Goal: Task Accomplishment & Management: Use online tool/utility

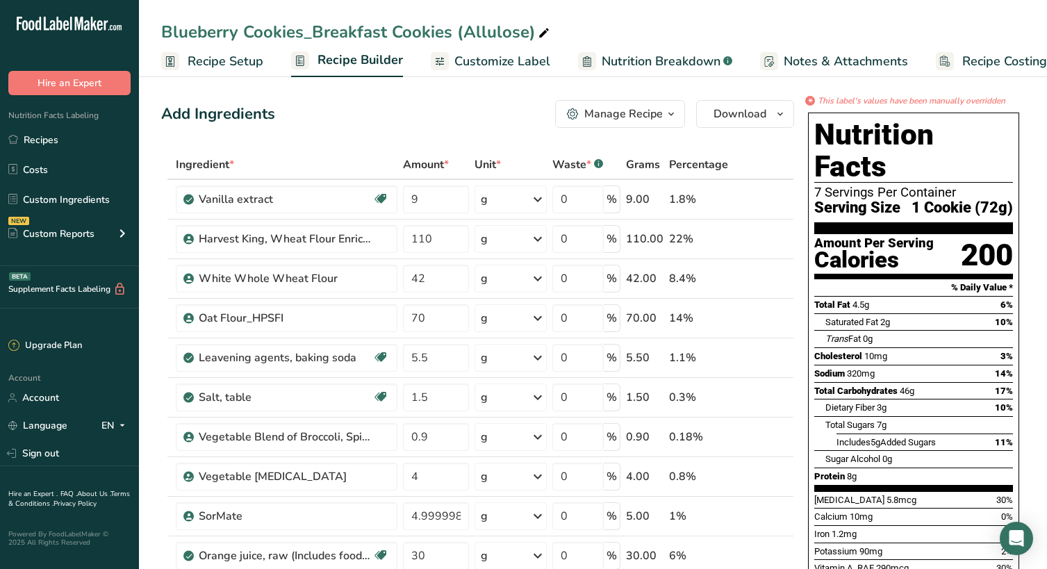
click at [221, 65] on span "Recipe Setup" at bounding box center [225, 61] width 76 height 19
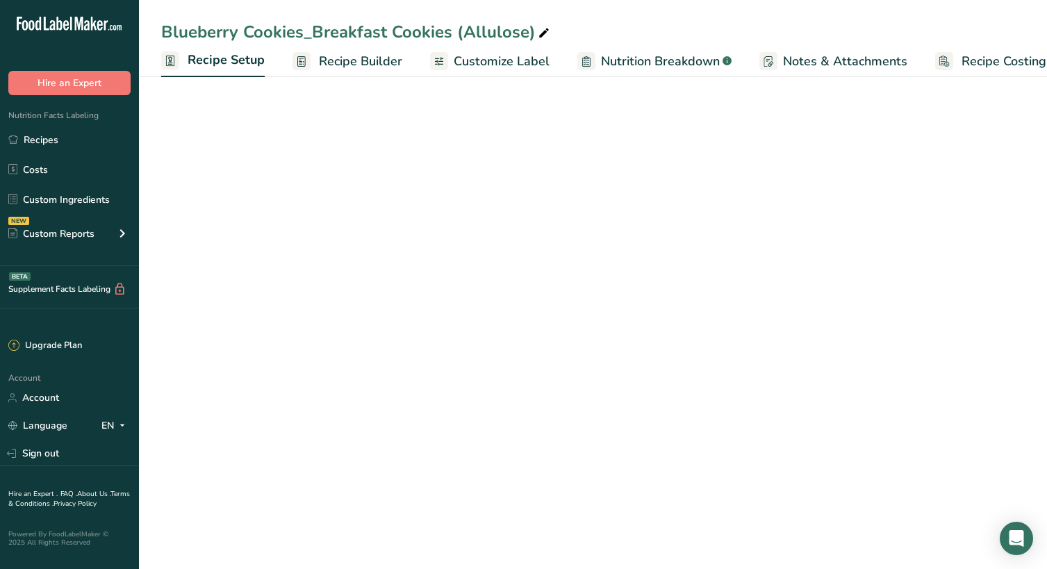
scroll to position [0, 5]
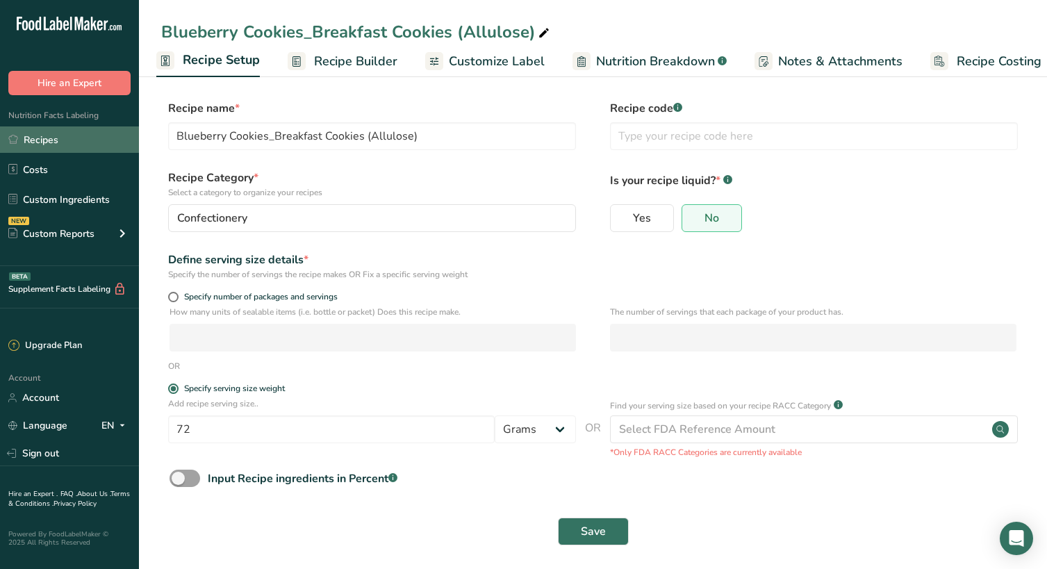
click at [52, 137] on link "Recipes" at bounding box center [69, 139] width 139 height 26
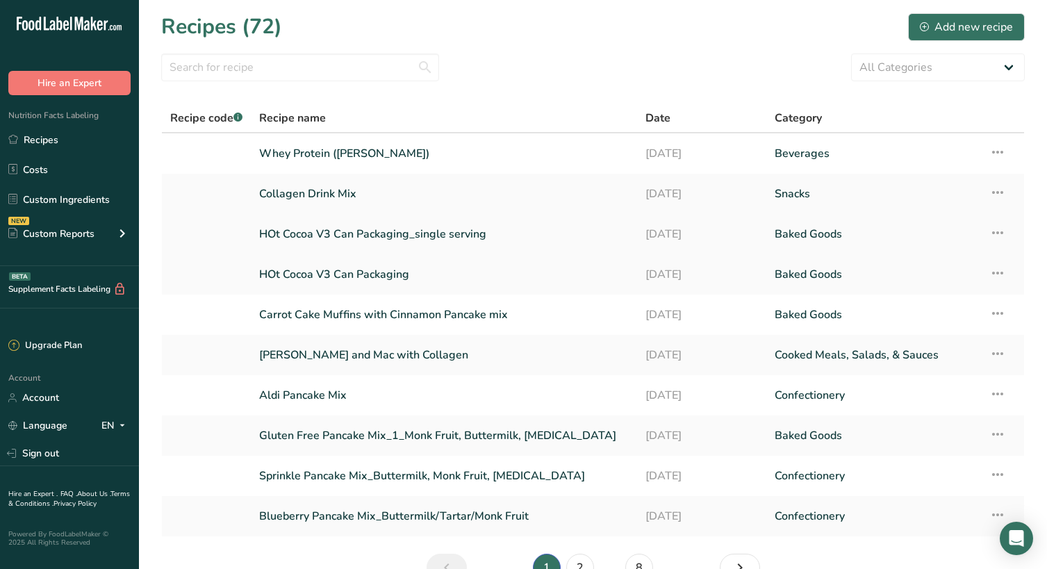
click at [328, 233] on link "HOt Cocoa V3 Can Packaging_single serving" at bounding box center [443, 233] width 369 height 29
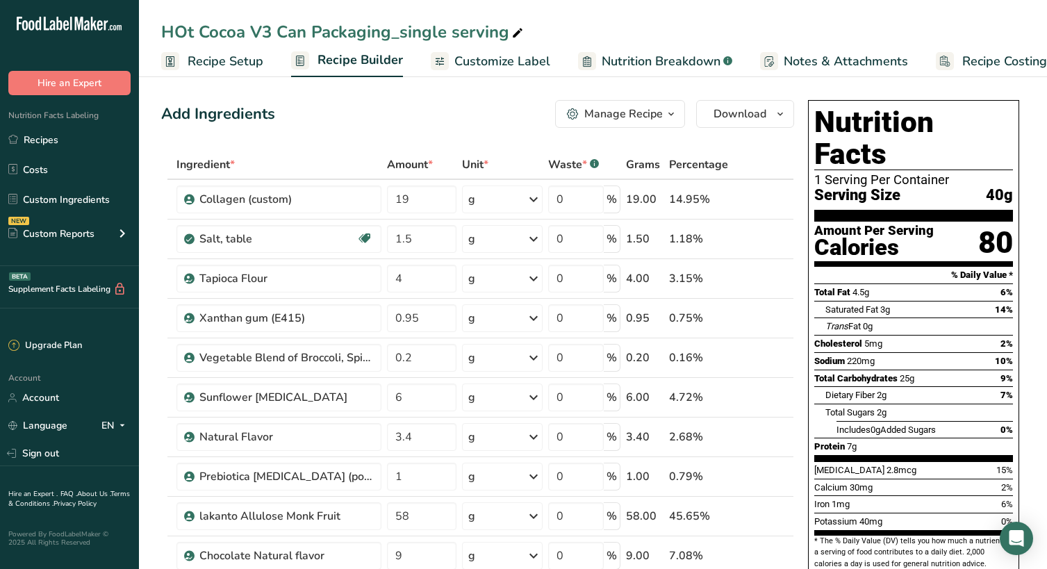
click at [640, 122] on button "Manage Recipe" at bounding box center [620, 114] width 130 height 28
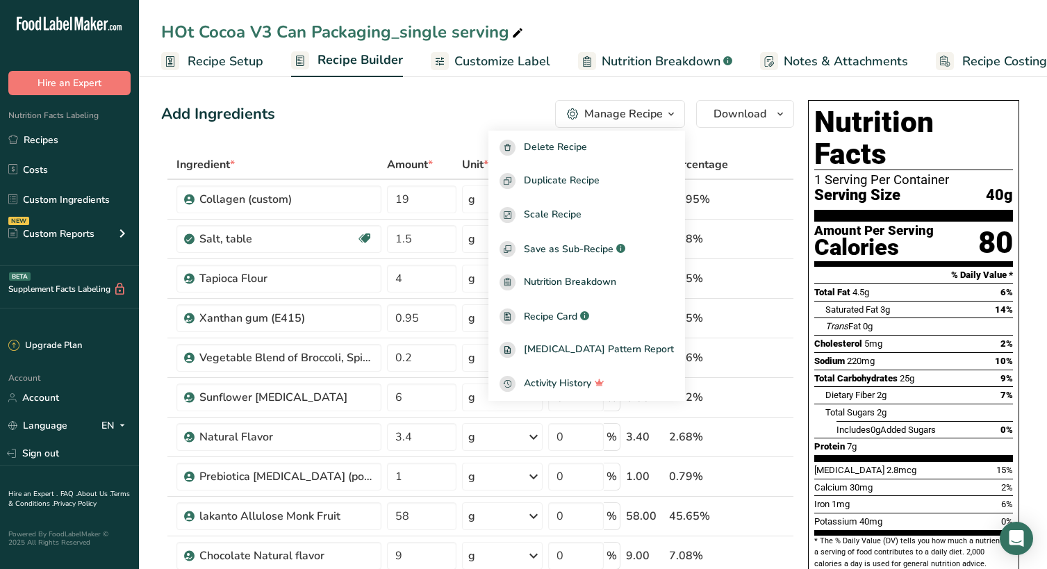
click at [529, 52] on span "Customize Label" at bounding box center [502, 61] width 96 height 19
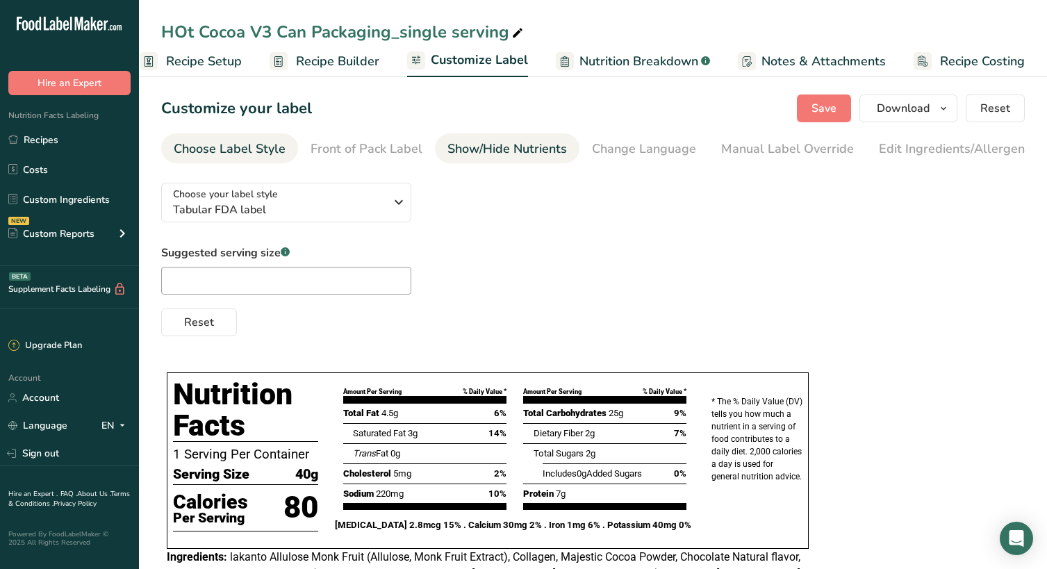
click at [507, 144] on div "Show/Hide Nutrients" at bounding box center [506, 149] width 119 height 19
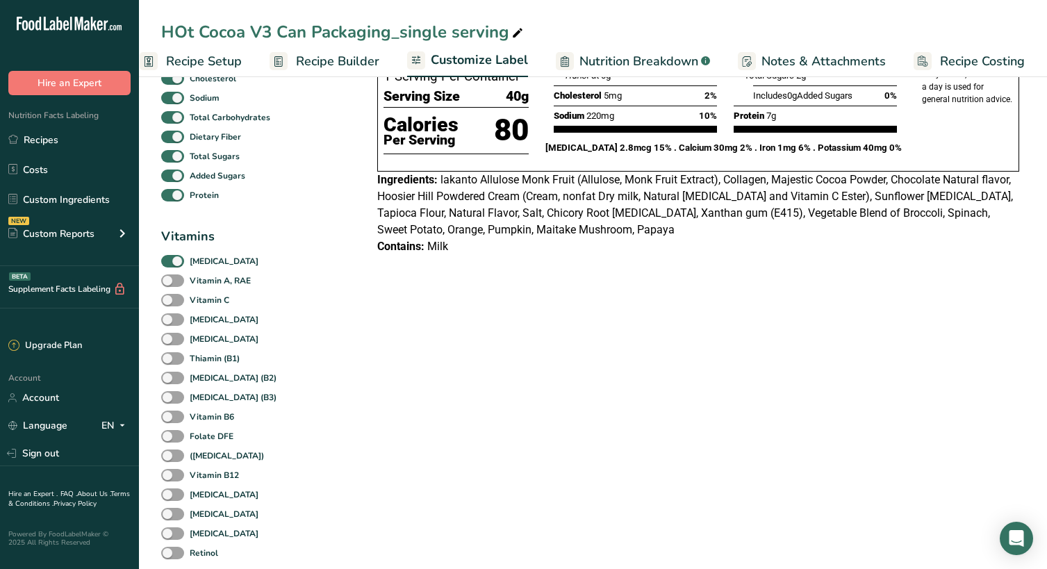
scroll to position [192, 0]
click at [173, 283] on span at bounding box center [172, 280] width 23 height 13
click at [170, 283] on input "Vitamin A, RAE" at bounding box center [165, 279] width 9 height 9
checkbox input "true"
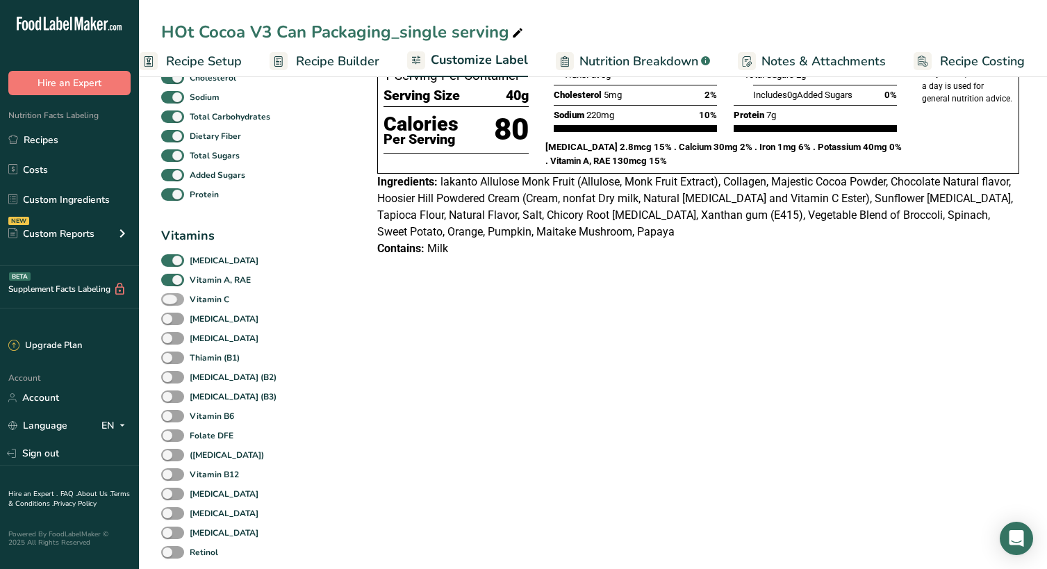
click at [173, 306] on span at bounding box center [172, 299] width 23 height 13
click at [170, 303] on input "Vitamin C" at bounding box center [165, 298] width 9 height 9
checkbox input "true"
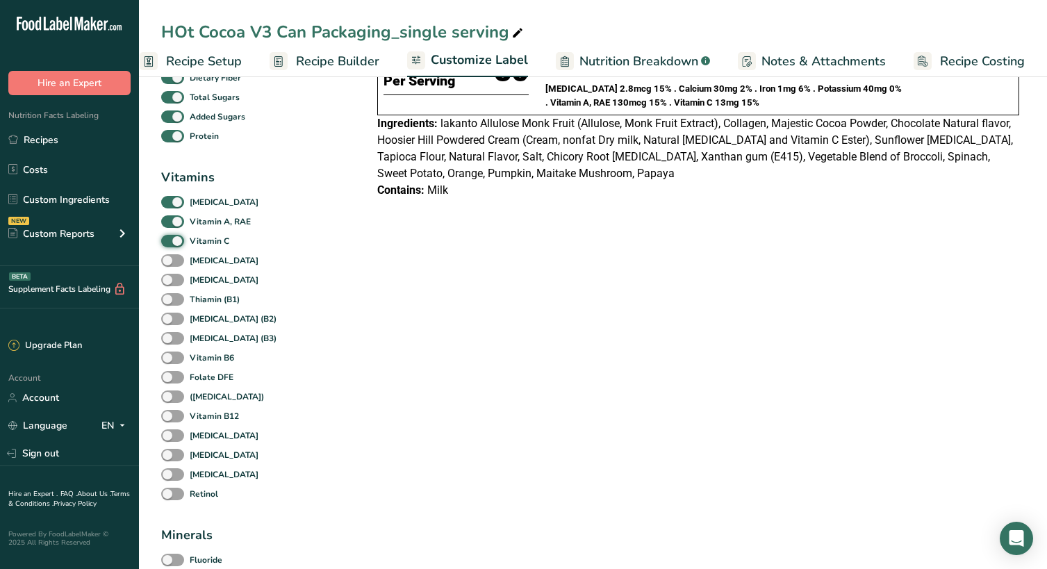
scroll to position [251, 0]
click at [172, 360] on span at bounding box center [172, 357] width 23 height 13
click at [170, 360] on input "Vitamin B6" at bounding box center [165, 356] width 9 height 9
checkbox input "true"
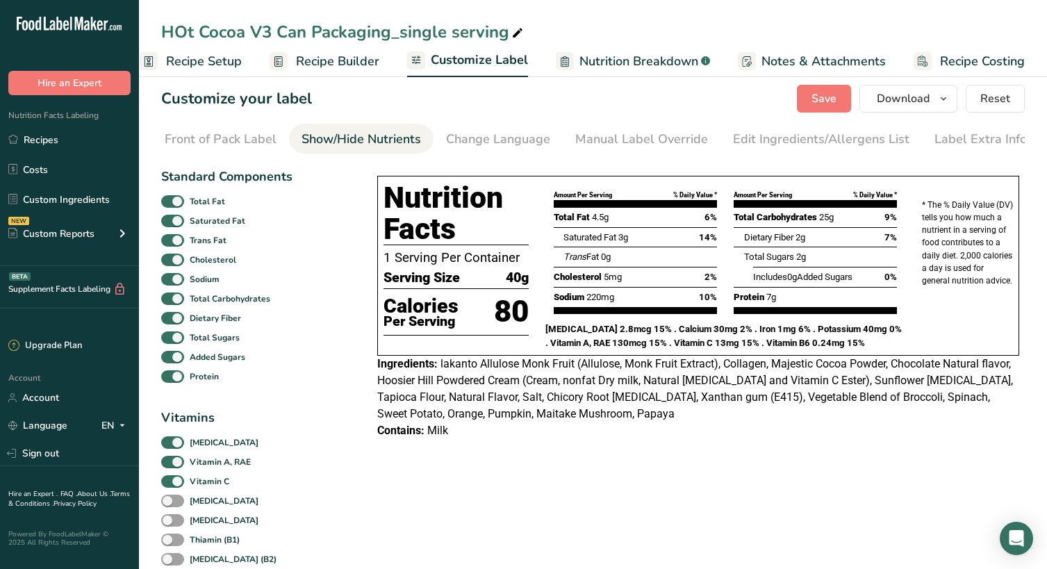
scroll to position [0, 0]
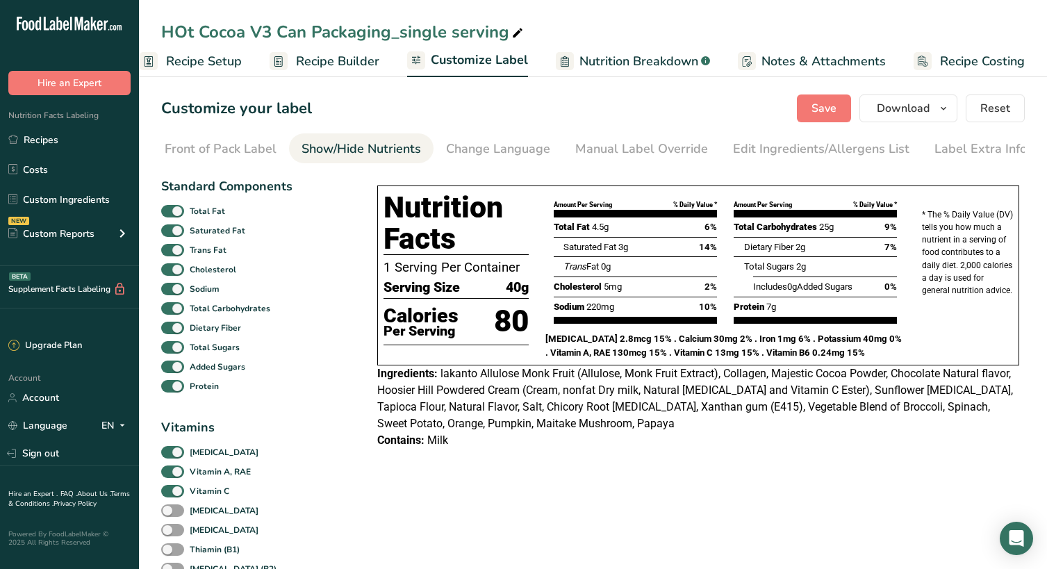
click at [200, 60] on span "Recipe Setup" at bounding box center [204, 61] width 76 height 19
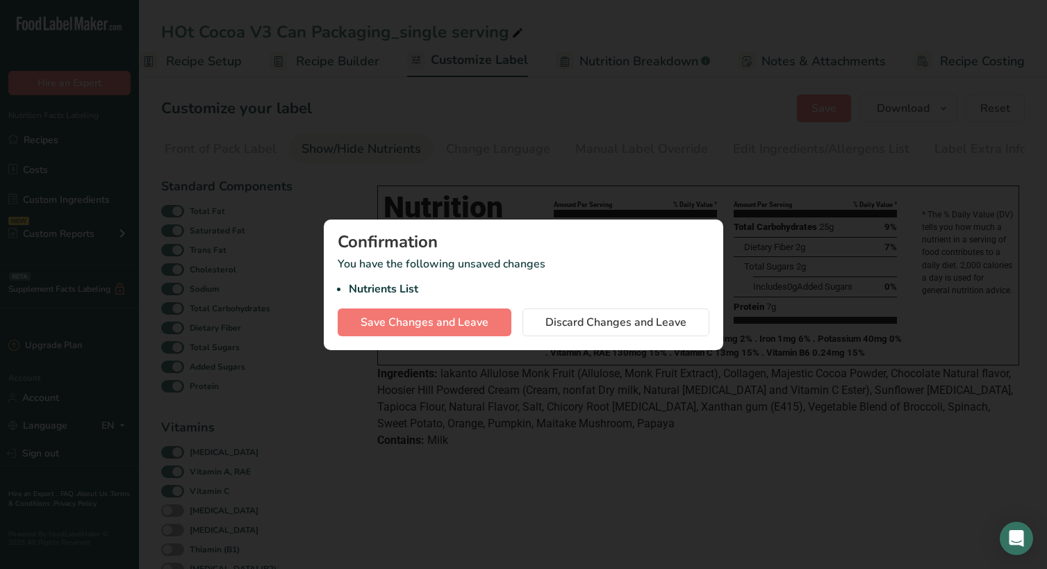
scroll to position [0, 5]
click at [472, 322] on span "Save Changes and Leave" at bounding box center [424, 322] width 128 height 17
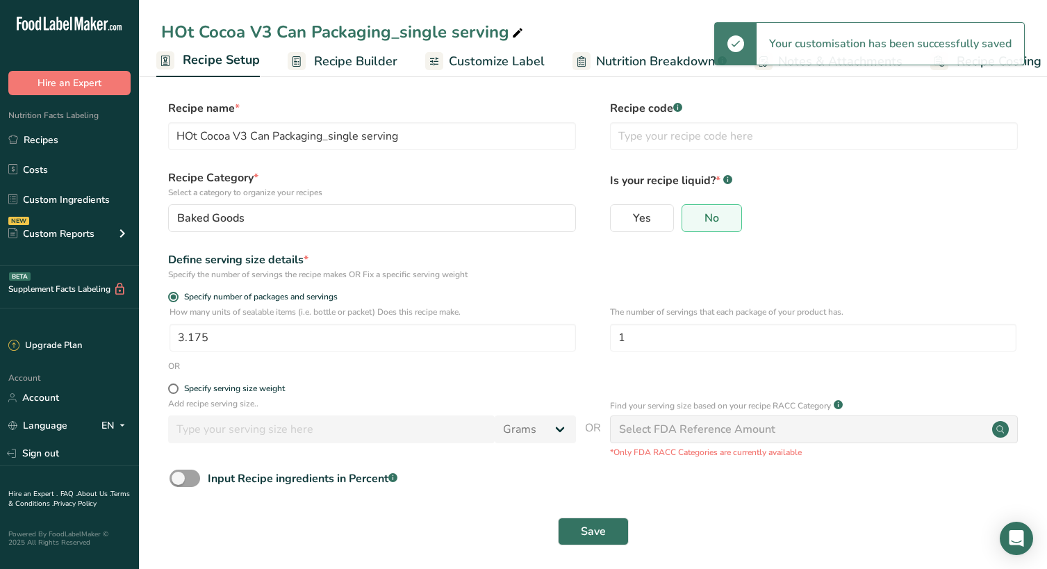
click at [350, 60] on span "Recipe Builder" at bounding box center [355, 61] width 83 height 19
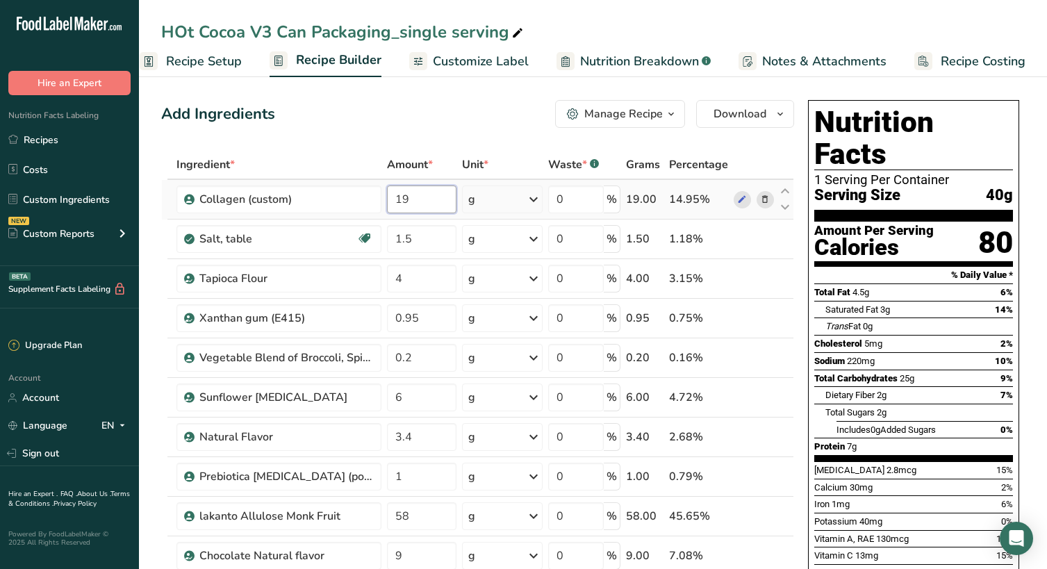
click at [435, 192] on input "19" at bounding box center [422, 199] width 70 height 28
type input "1"
click at [412, 116] on div "Add Ingredients Manage Recipe Delete Recipe Duplicate Recipe Scale Recipe Save …" at bounding box center [477, 114] width 633 height 28
click at [437, 205] on input "21" at bounding box center [422, 199] width 70 height 28
type input "22"
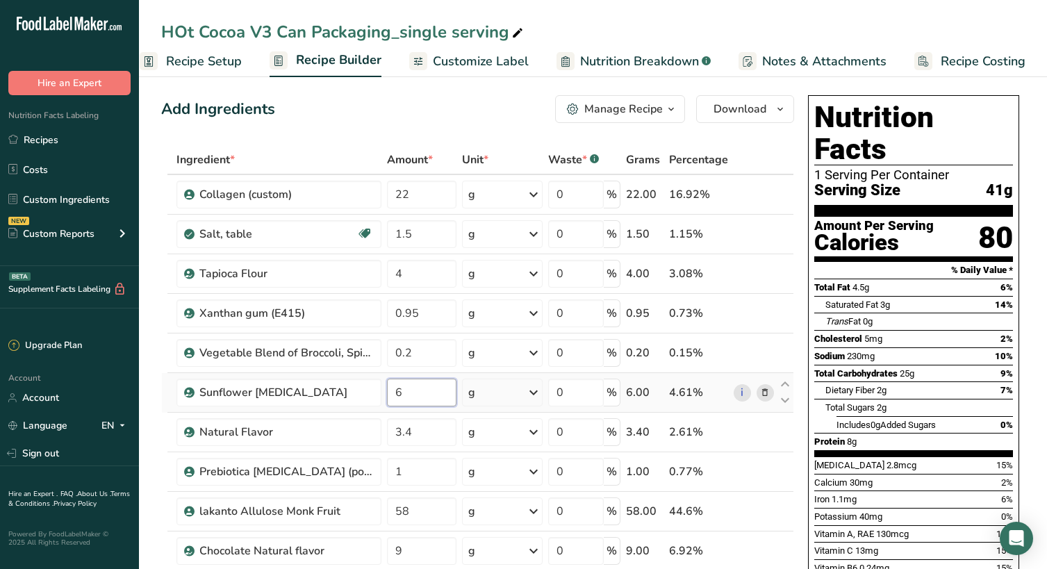
click at [426, 395] on input "6" at bounding box center [422, 392] width 70 height 28
type input "5"
click at [431, 104] on div "Add Ingredients Manage Recipe Delete Recipe Duplicate Recipe Scale Recipe Save …" at bounding box center [477, 109] width 633 height 28
click at [407, 392] on input "5" at bounding box center [422, 392] width 70 height 28
click at [419, 517] on div "Ingredient * Amount * Unit * Waste * .a-a{fill:#347362;}.b-a{fill:#fff;} Grams …" at bounding box center [477, 460] width 633 height 631
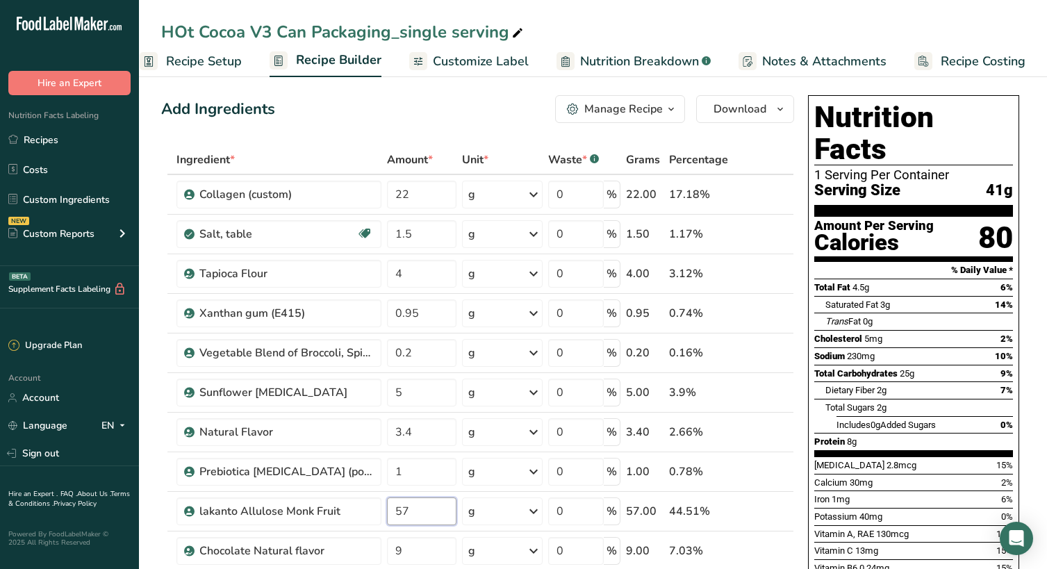
type input "57"
click at [402, 103] on div "Add Ingredients Manage Recipe Delete Recipe Duplicate Recipe Scale Recipe Save …" at bounding box center [477, 109] width 633 height 28
click at [738, 112] on span "Download" at bounding box center [739, 109] width 53 height 17
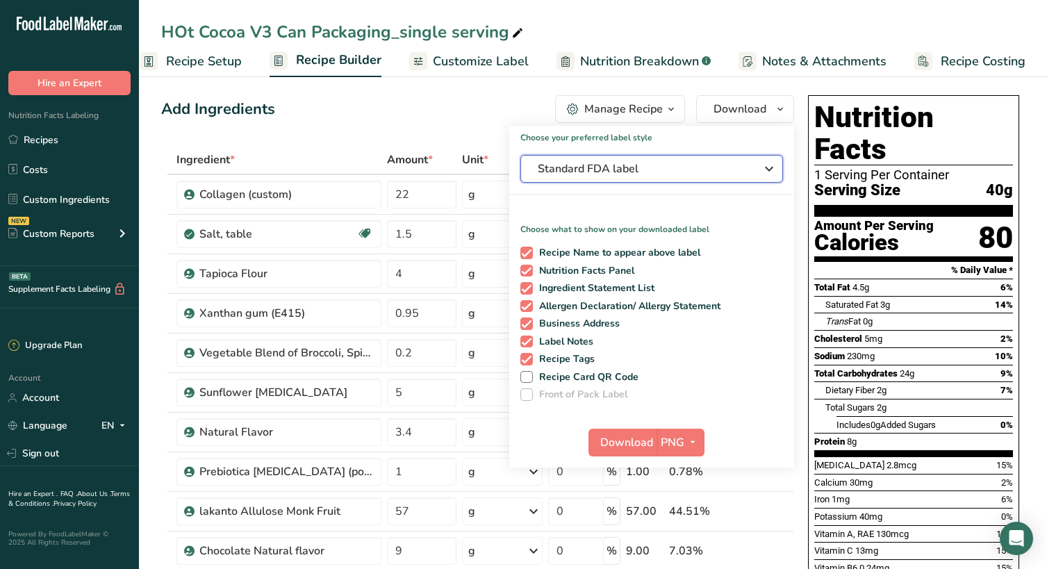
click at [665, 177] on button "Standard FDA label" at bounding box center [651, 169] width 262 height 28
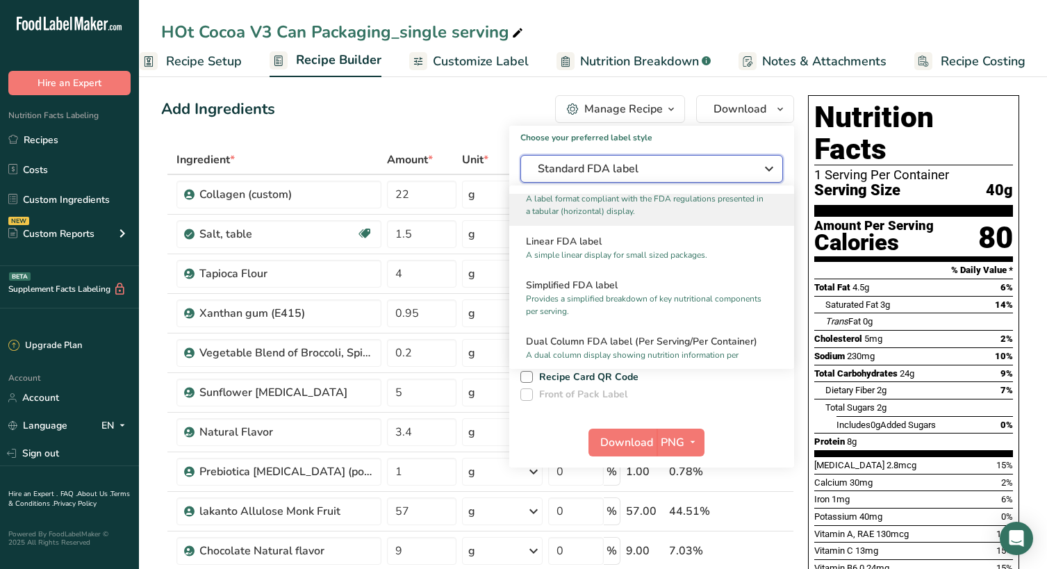
scroll to position [68, 0]
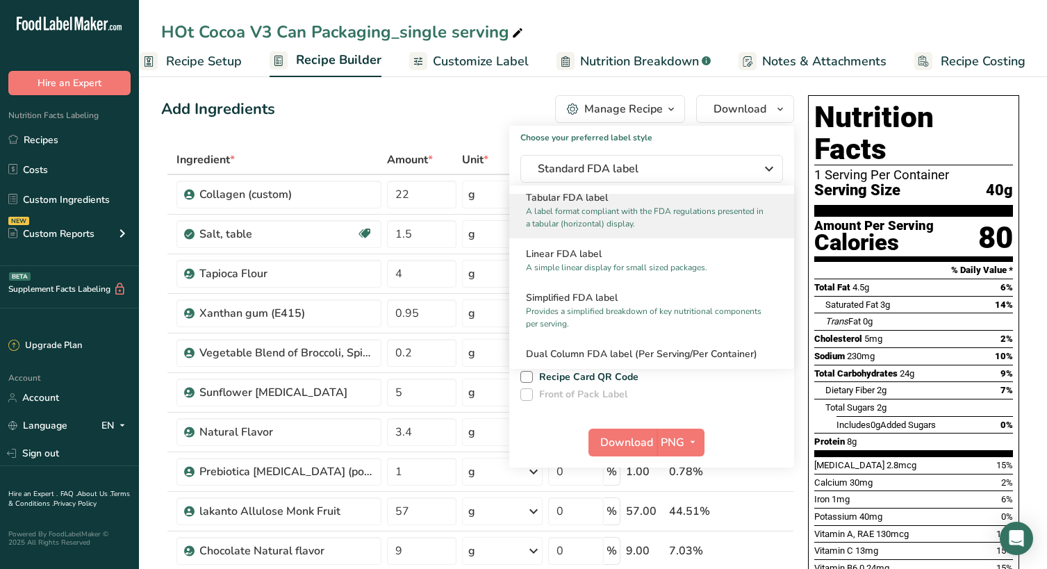
click at [668, 258] on h2 "Linear FDA label" at bounding box center [651, 254] width 251 height 15
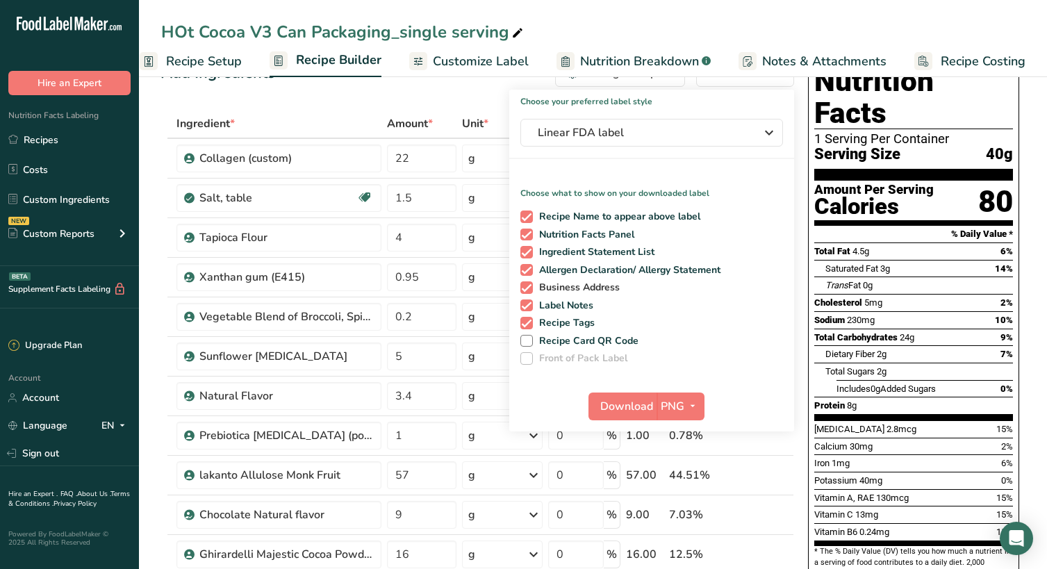
scroll to position [38, 0]
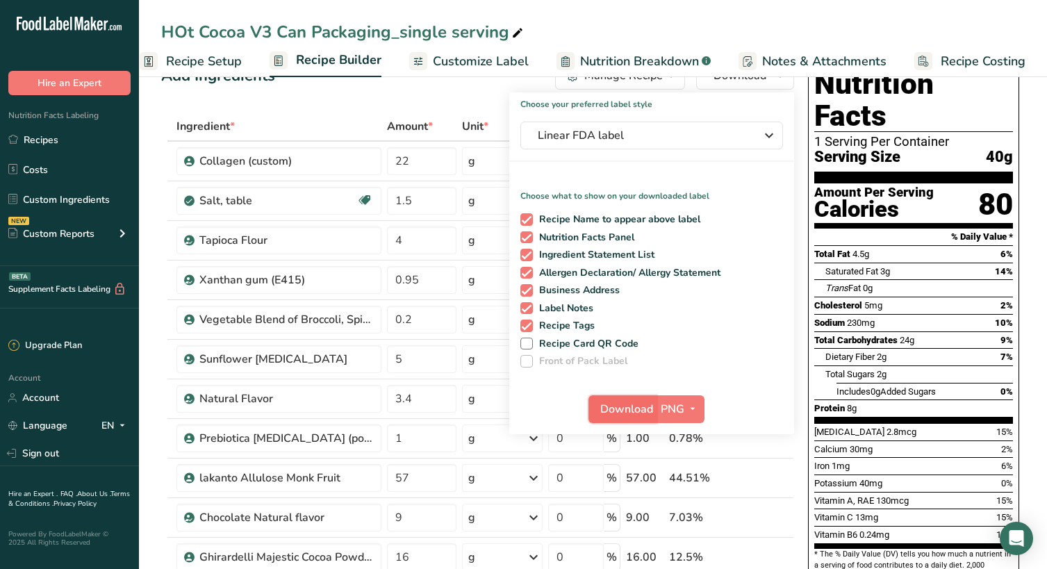
click at [622, 410] on span "Download" at bounding box center [626, 409] width 53 height 17
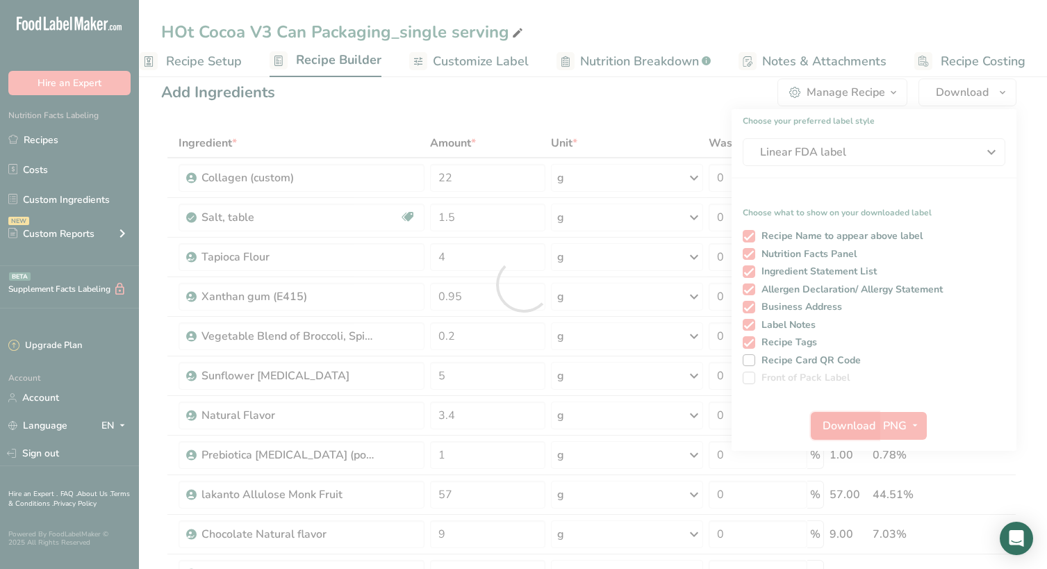
scroll to position [0, 0]
